Goal: Register for event/course

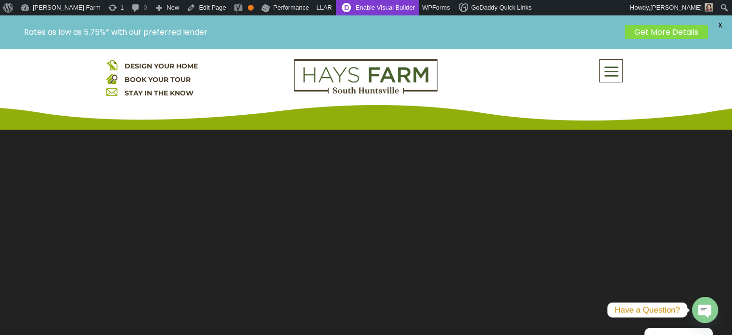
click at [336, 7] on link "Enable Visual Builder" at bounding box center [377, 7] width 83 height 15
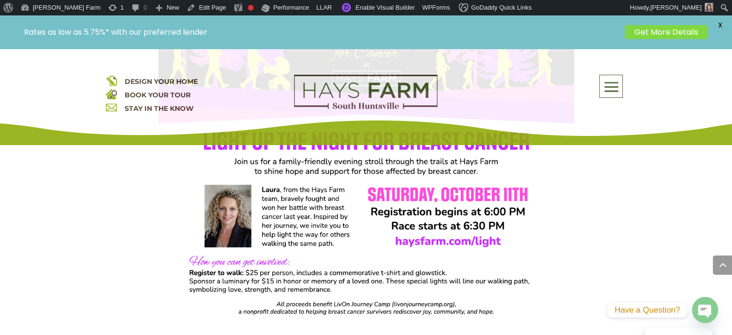
scroll to position [626, 0]
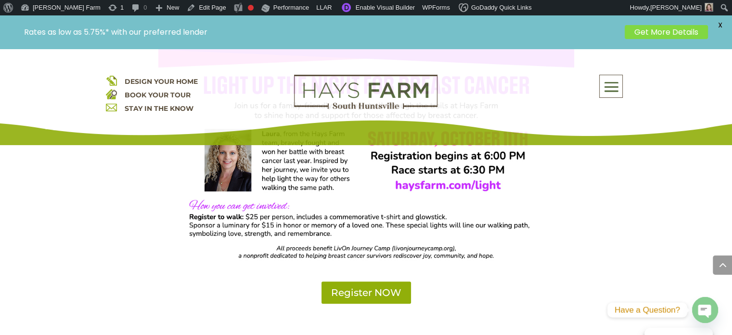
click at [356, 279] on div "Register NOW" at bounding box center [366, 79] width 416 height 450
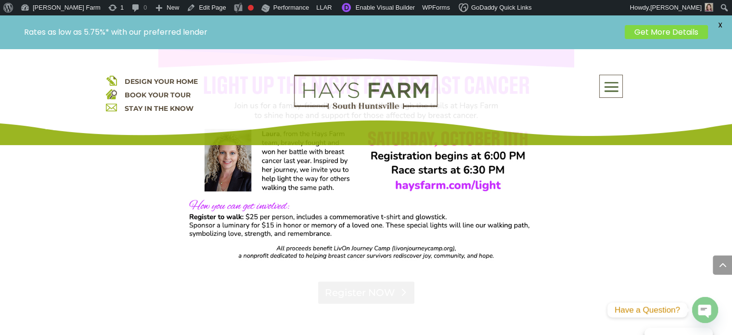
click at [356, 295] on link "Register NOW" at bounding box center [366, 292] width 96 height 22
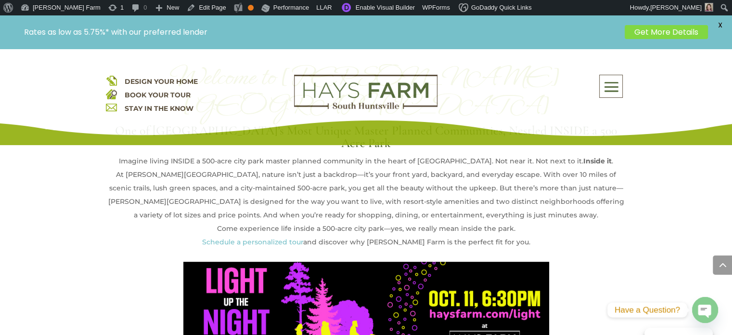
scroll to position [529, 0]
